Goal: Obtain resource: Download file/media

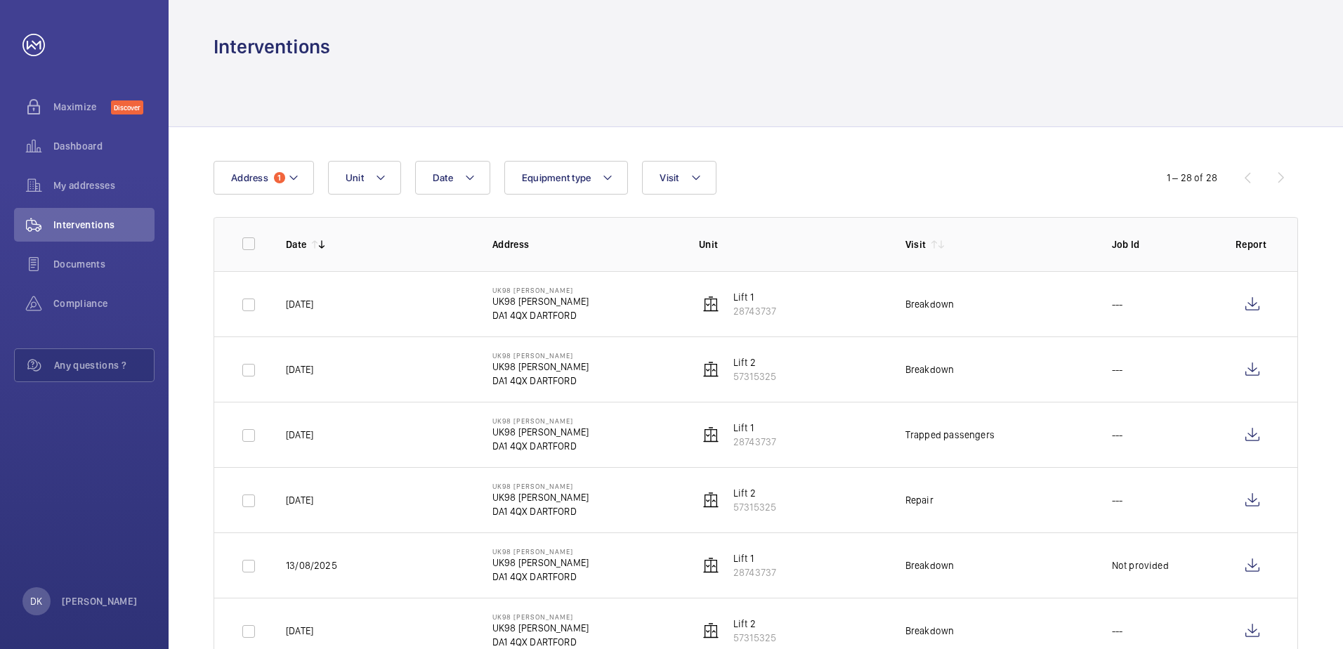
click at [272, 104] on div at bounding box center [755, 93] width 1084 height 67
click at [97, 211] on div "Interventions" at bounding box center [84, 225] width 140 height 34
click at [266, 175] on span "Address" at bounding box center [249, 177] width 37 height 11
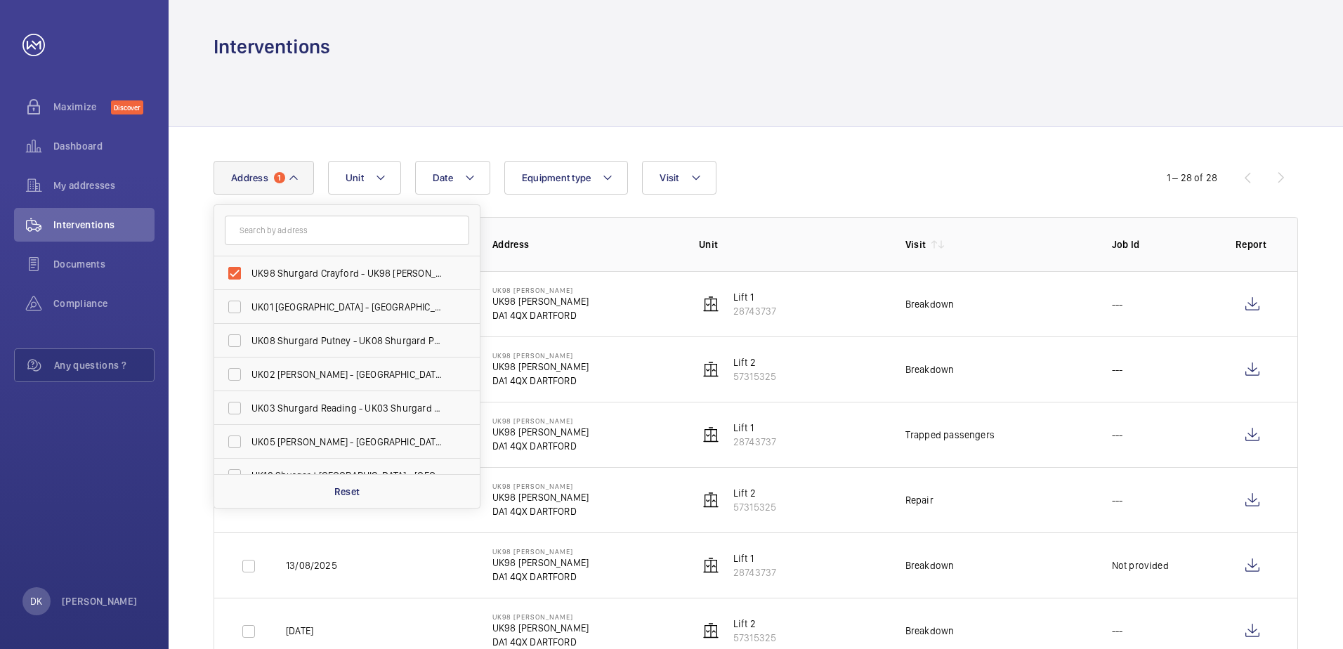
click at [299, 230] on input "text" at bounding box center [347, 230] width 244 height 29
click at [235, 279] on label "UK98 Shurgard Crayford - UK98 [PERSON_NAME], [GEOGRAPHIC_DATA] DA1 4QX" at bounding box center [336, 273] width 244 height 34
click at [235, 279] on input "UK98 Shurgard Crayford - UK98 [PERSON_NAME], [GEOGRAPHIC_DATA] DA1 4QX" at bounding box center [234, 273] width 28 height 28
checkbox input "false"
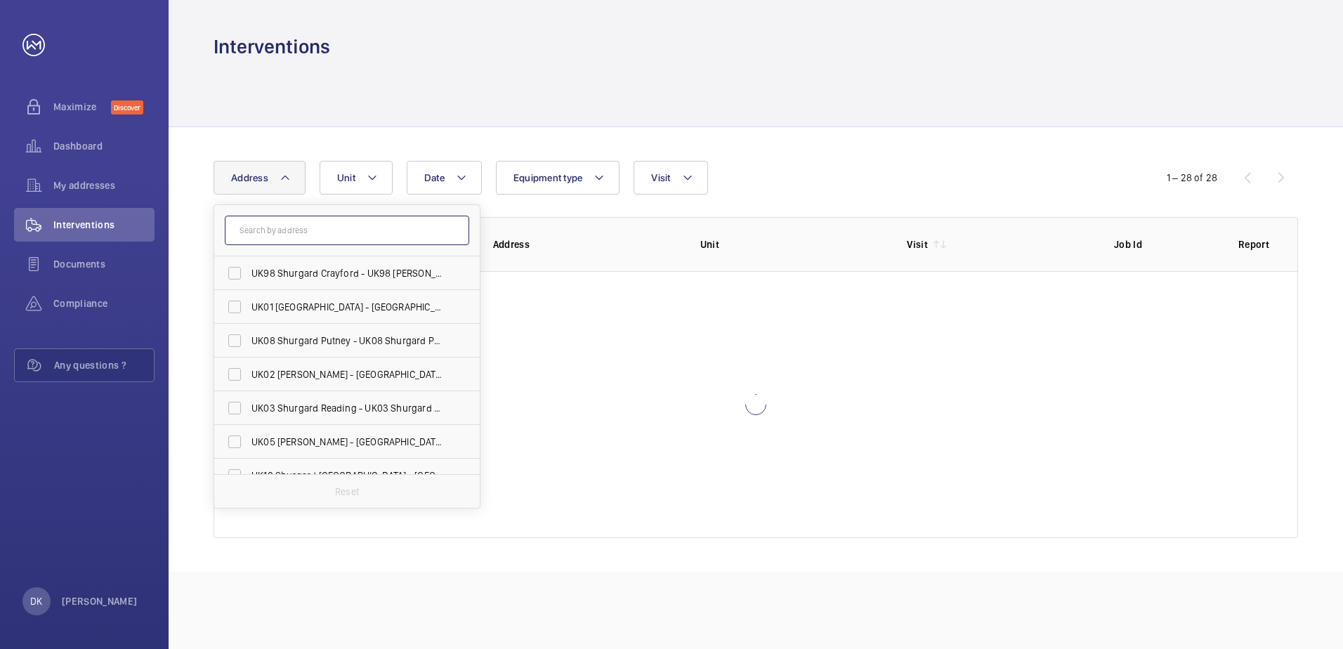
click at [245, 231] on input "text" at bounding box center [347, 230] width 244 height 29
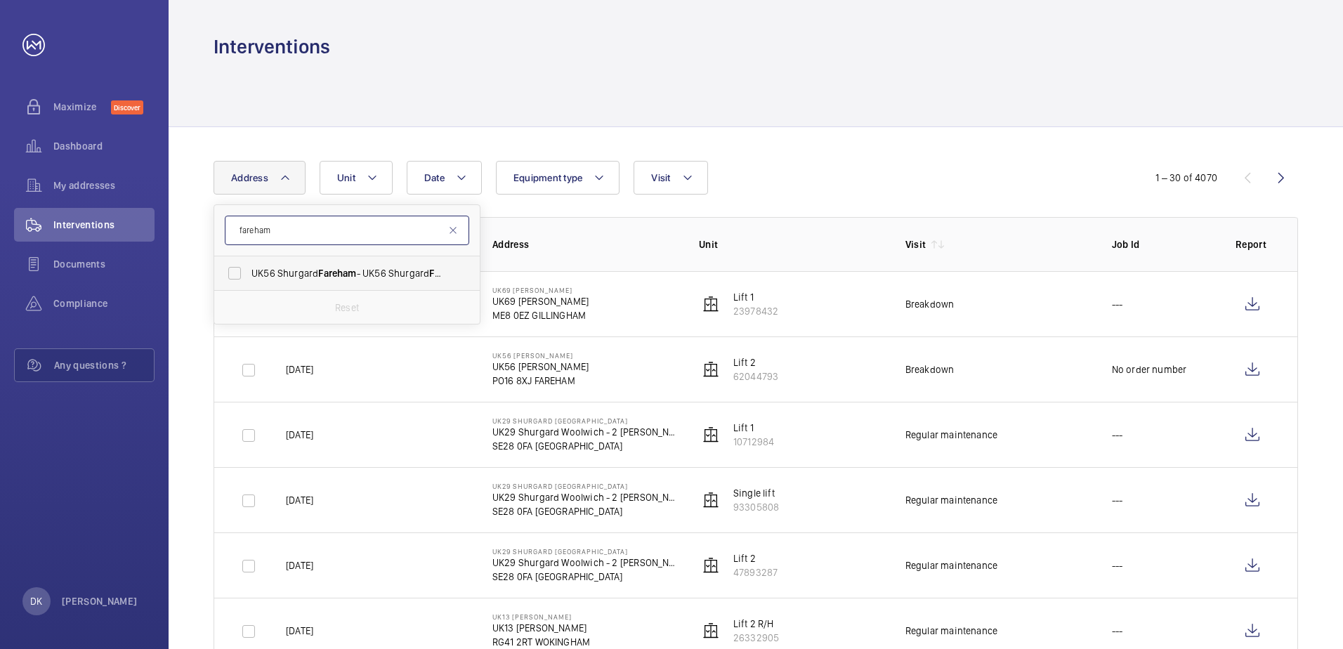
type input "fareham"
click at [294, 270] on span "UK56 [PERSON_NAME] - UK56 [PERSON_NAME] , FAREHAM PO16 8XJ" at bounding box center [347, 273] width 193 height 14
click at [249, 270] on input "UK56 [PERSON_NAME] - UK56 [PERSON_NAME] , FAREHAM PO16 8XJ" at bounding box center [234, 273] width 28 height 28
checkbox input "true"
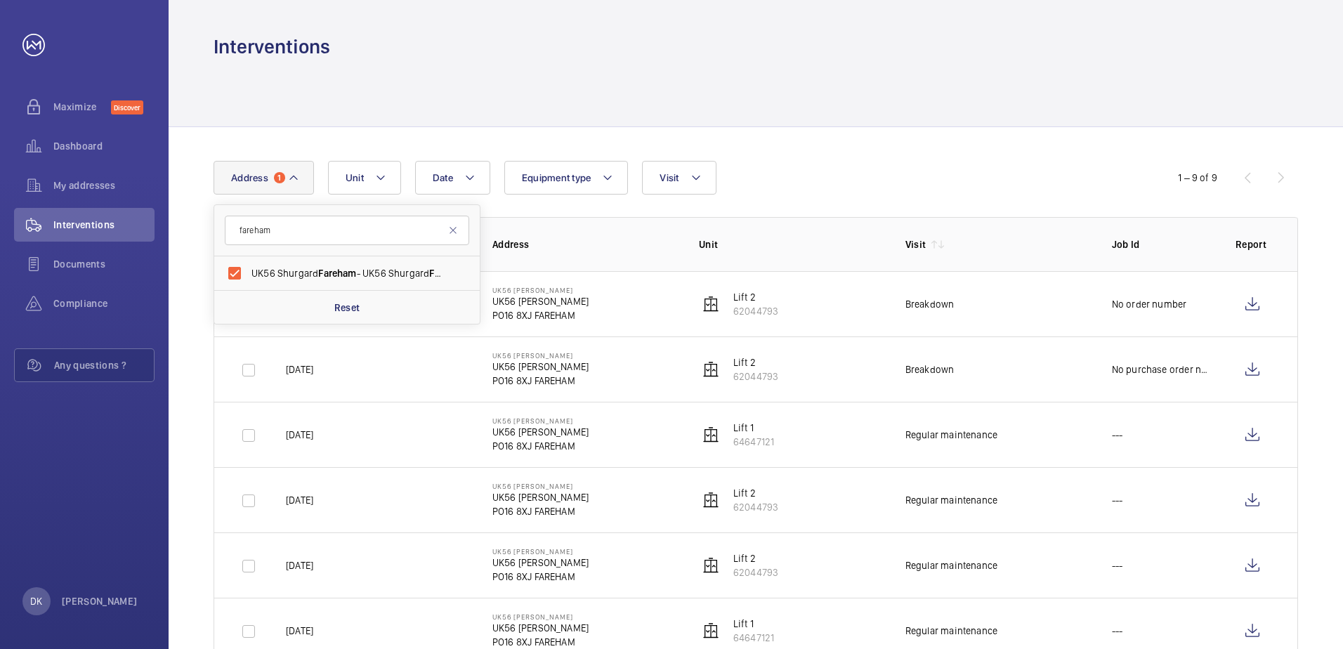
click at [958, 163] on div "Date Address [STREET_ADDRESS][PERSON_NAME] [PERSON_NAME][GEOGRAPHIC_DATA] Reset…" at bounding box center [671, 178] width 916 height 34
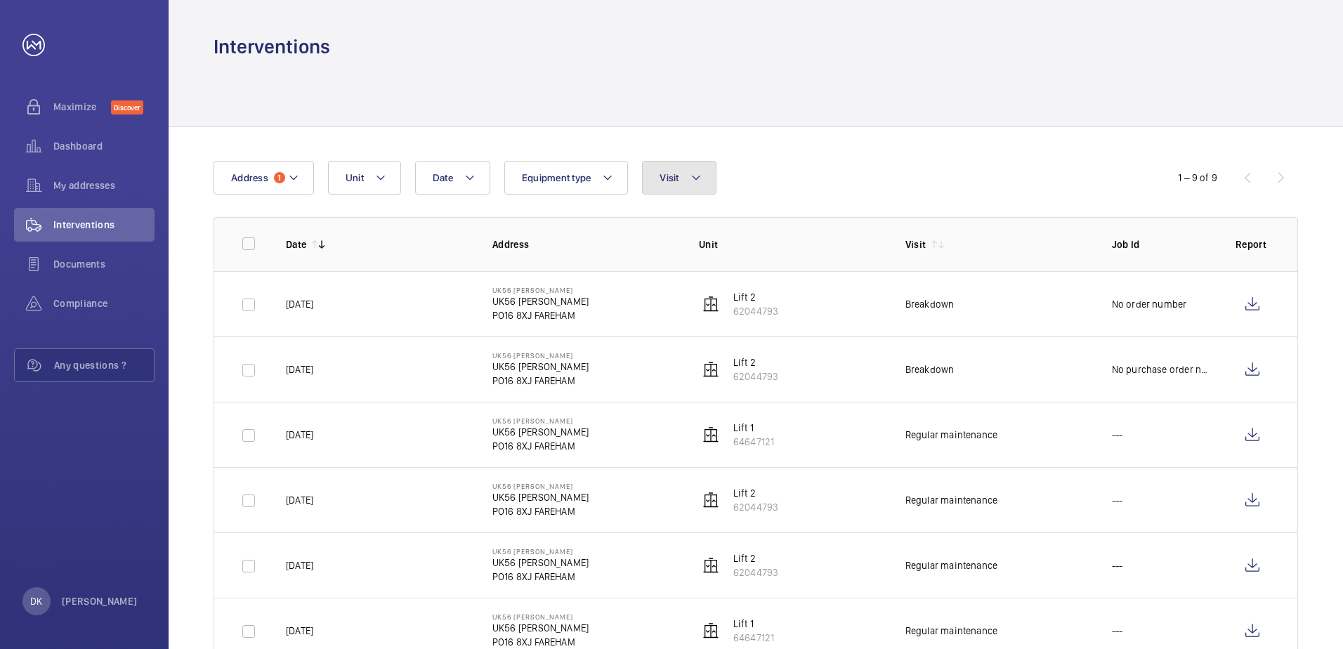
click at [682, 180] on button "Visit" at bounding box center [679, 178] width 74 height 34
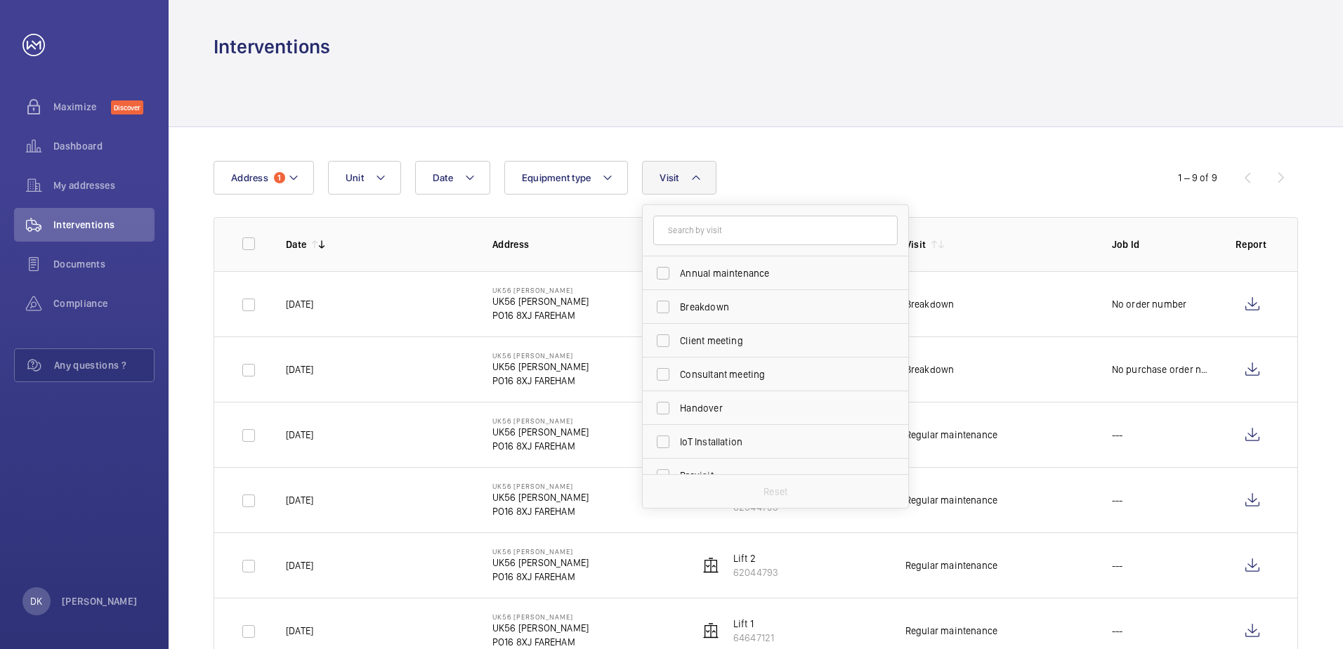
click at [895, 166] on div "Date Address 1 Unit Equipment type Visit Annual maintenance Breakdown Client me…" at bounding box center [671, 178] width 916 height 34
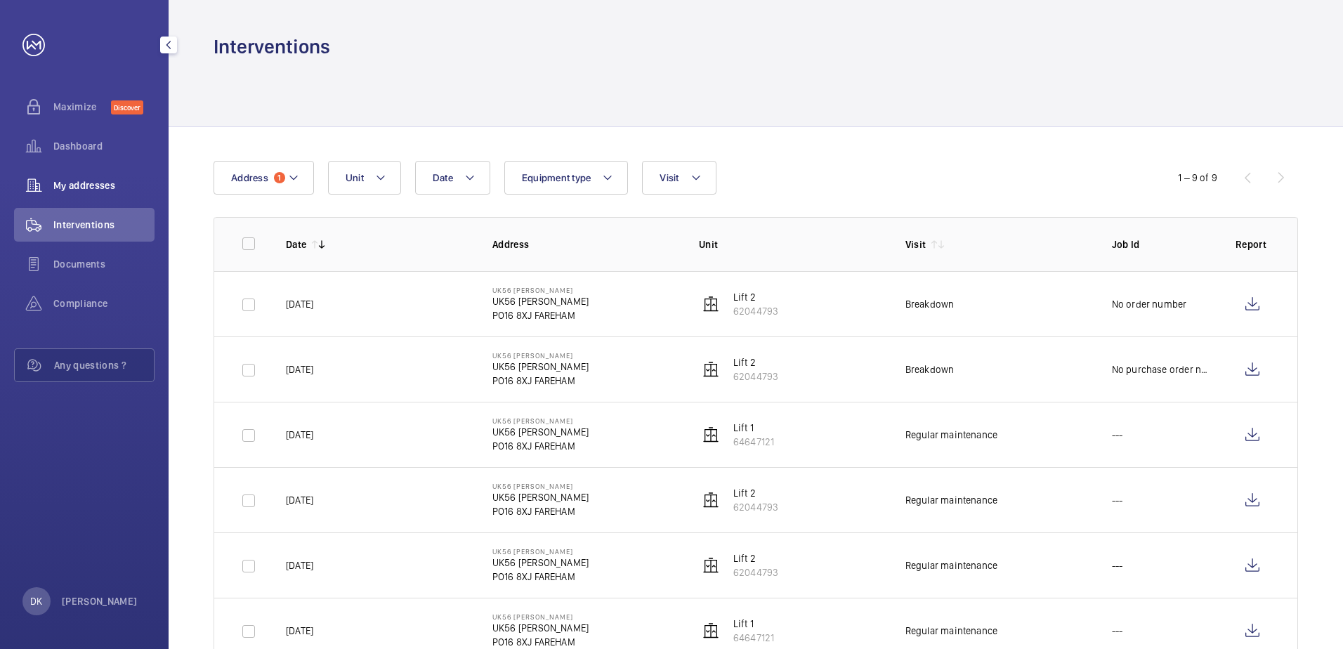
click at [93, 183] on span "My addresses" at bounding box center [103, 185] width 101 height 14
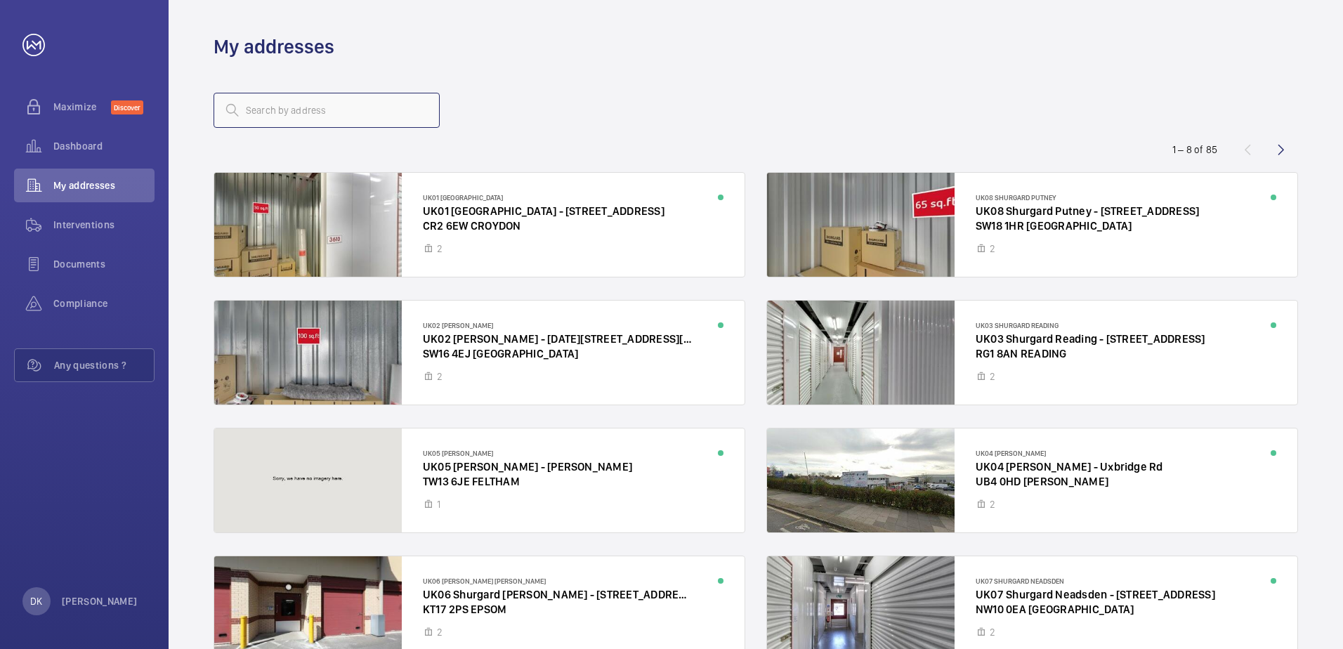
click at [296, 108] on input "text" at bounding box center [326, 110] width 226 height 35
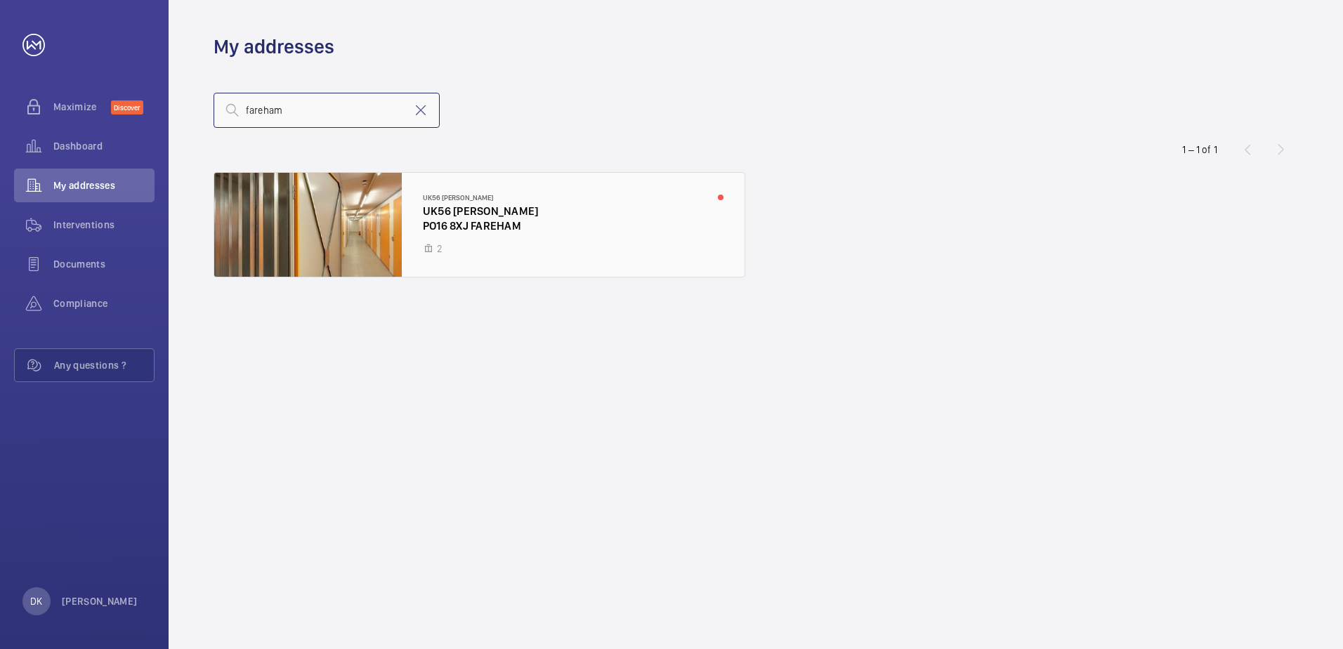
type input "fareham"
click at [492, 228] on div at bounding box center [479, 225] width 530 height 104
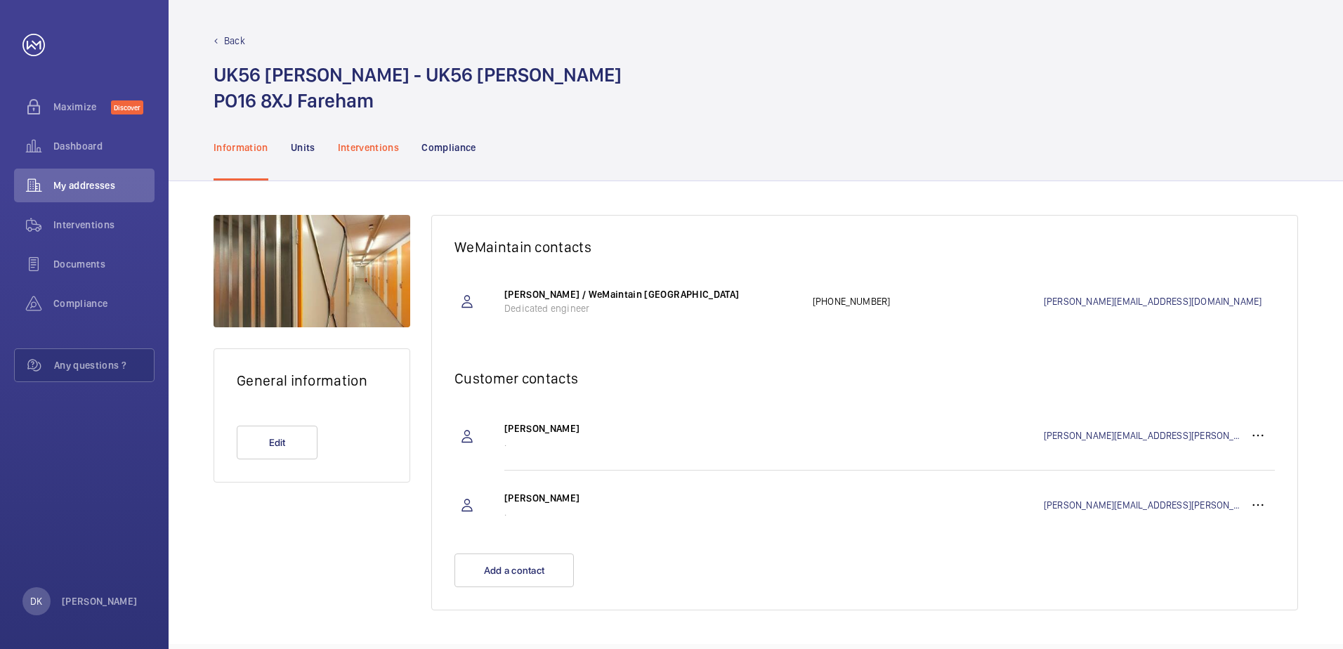
click at [375, 155] on div "Interventions" at bounding box center [369, 147] width 62 height 67
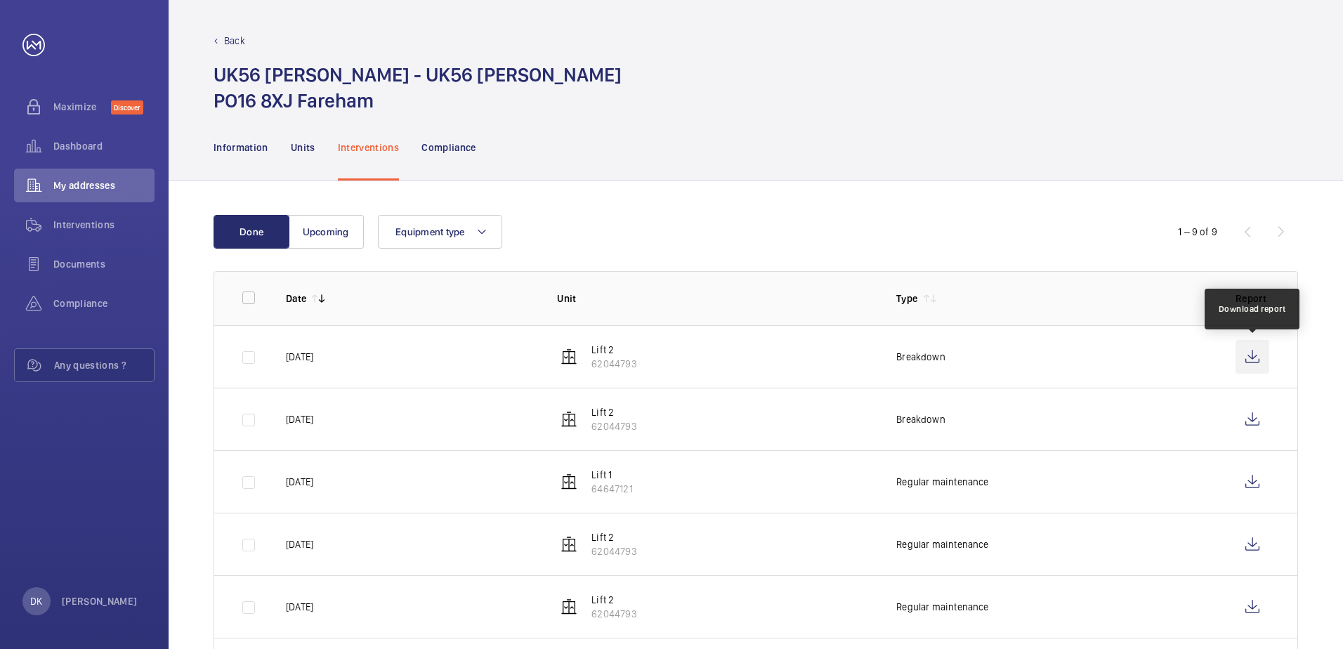
click at [1258, 360] on wm-front-icon-button at bounding box center [1252, 357] width 34 height 34
click at [304, 240] on button "Upcoming" at bounding box center [326, 232] width 76 height 34
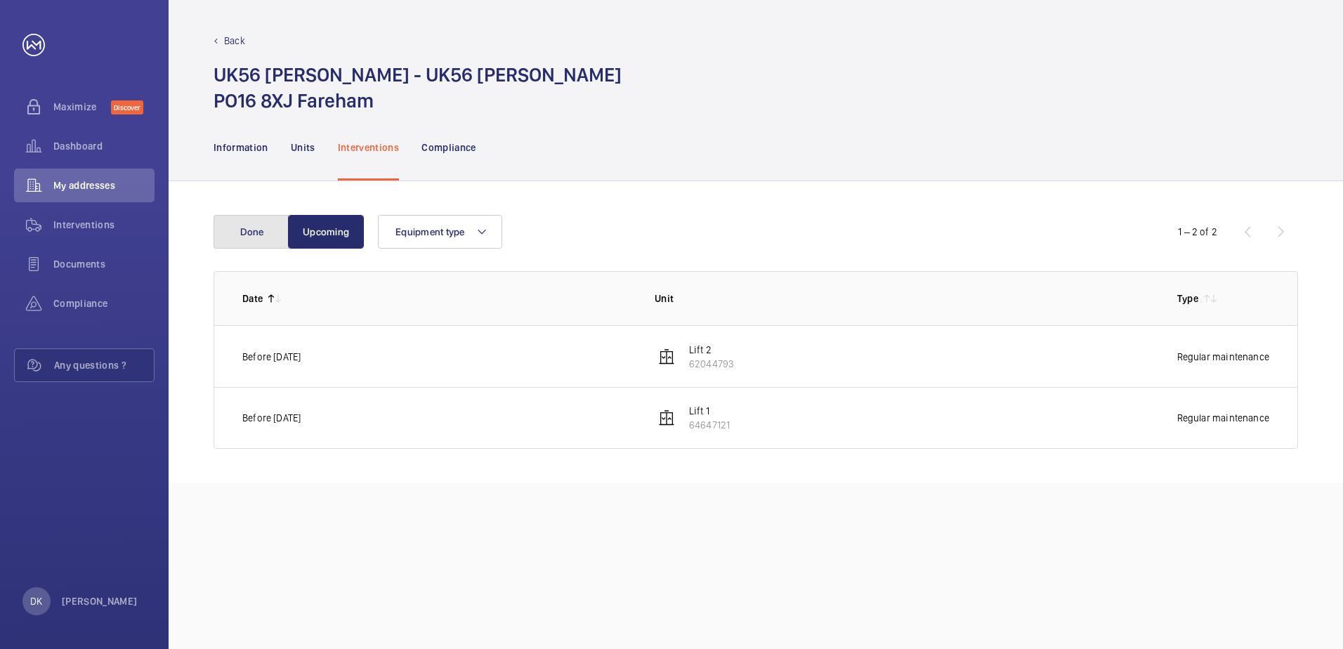
click at [263, 237] on button "Done" at bounding box center [251, 232] width 76 height 34
